Goal: Task Accomplishment & Management: Manage account settings

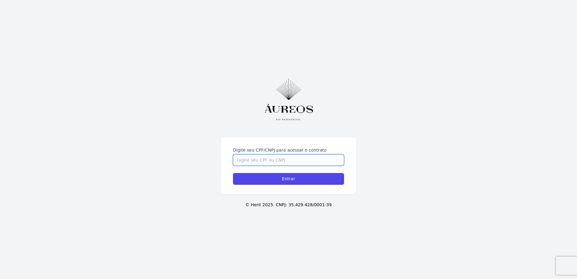
click at [295, 160] on input "Digite seu CPF/CNPJ para acessar o contrato" at bounding box center [288, 159] width 111 height 11
type input "13322659798"
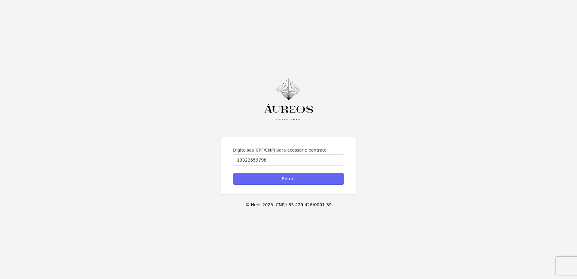
click at [306, 174] on input "Entrar" at bounding box center [288, 179] width 111 height 12
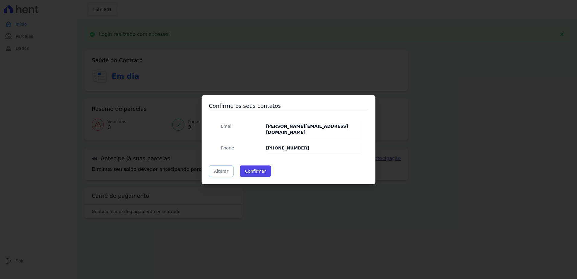
click at [217, 165] on link "Alterar" at bounding box center [221, 170] width 25 height 11
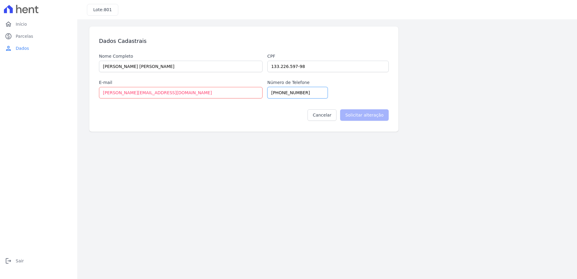
click at [312, 93] on input "[PHONE_NUMBER]" at bounding box center [297, 92] width 60 height 11
type input "[PHONE_NUMBER]"
click at [364, 113] on input "Solicitar alteração" at bounding box center [364, 114] width 49 height 11
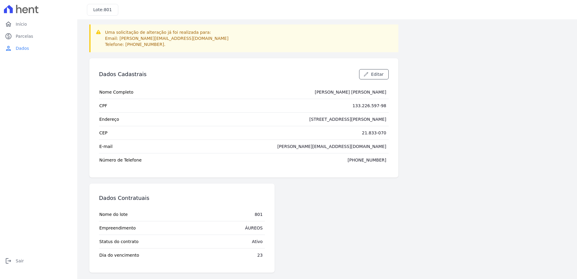
scroll to position [26, 0]
click at [381, 71] on span "Editar" at bounding box center [377, 73] width 12 height 6
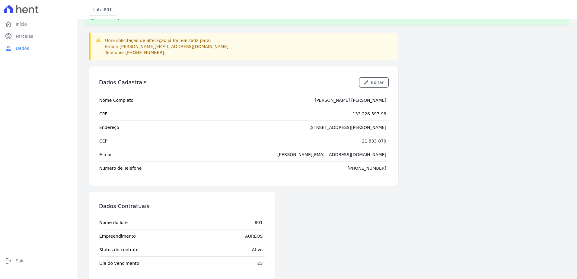
scroll to position [26, 0]
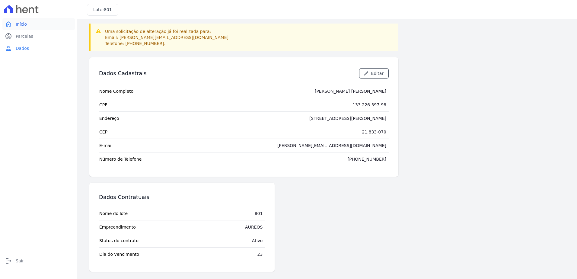
click at [24, 23] on span "Início" at bounding box center [21, 24] width 11 height 6
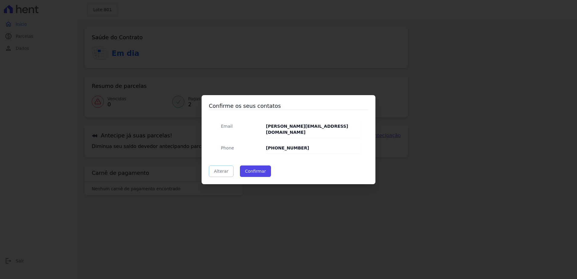
click at [222, 169] on link "Alterar" at bounding box center [221, 170] width 25 height 11
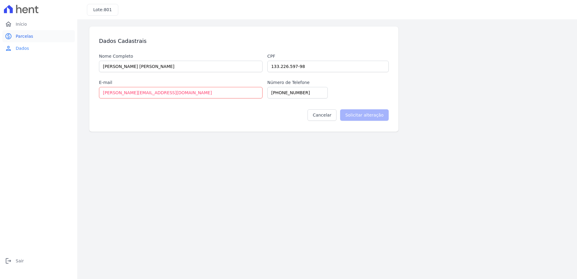
click at [23, 31] on link "paid Parcelas" at bounding box center [38, 36] width 72 height 12
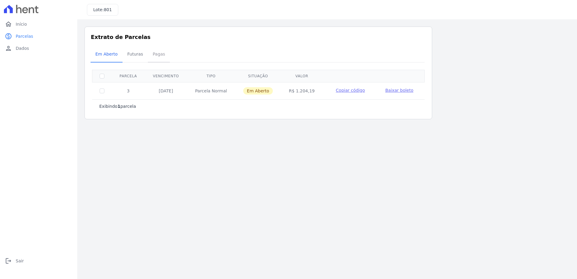
click at [151, 53] on span "Pagas" at bounding box center [159, 54] width 20 height 12
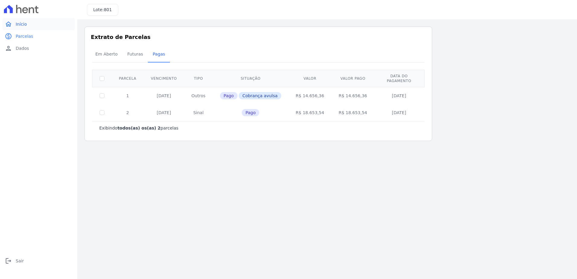
click at [15, 19] on link "home Início" at bounding box center [38, 24] width 72 height 12
